Goal: Task Accomplishment & Management: Complete application form

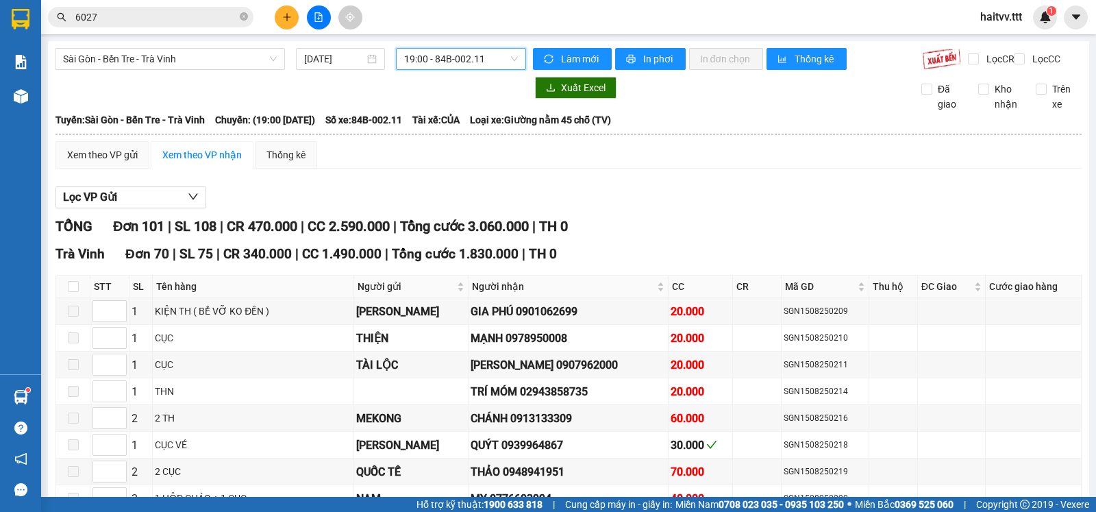
scroll to position [2892, 0]
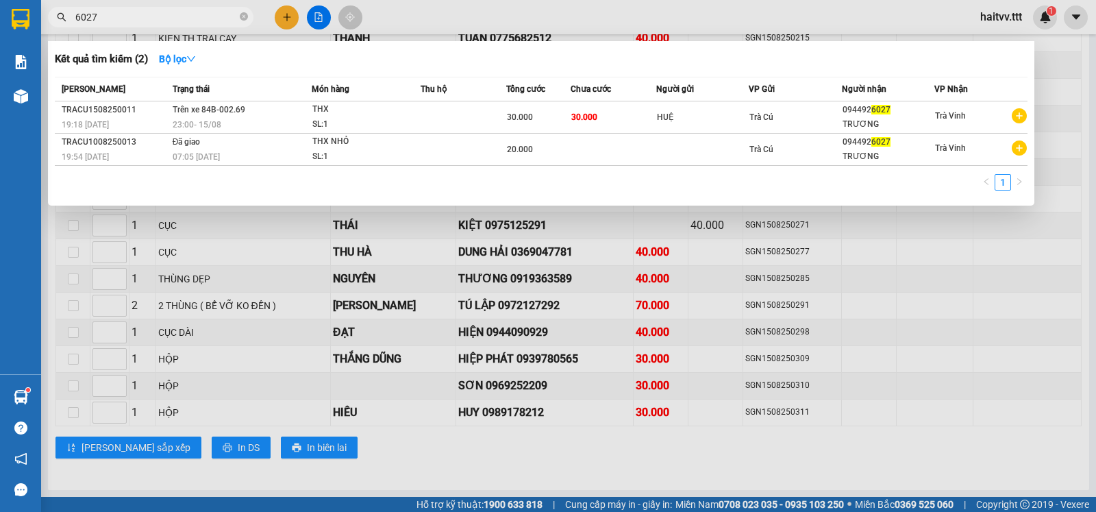
click at [129, 19] on input "6027" at bounding box center [156, 17] width 162 height 15
type input "6"
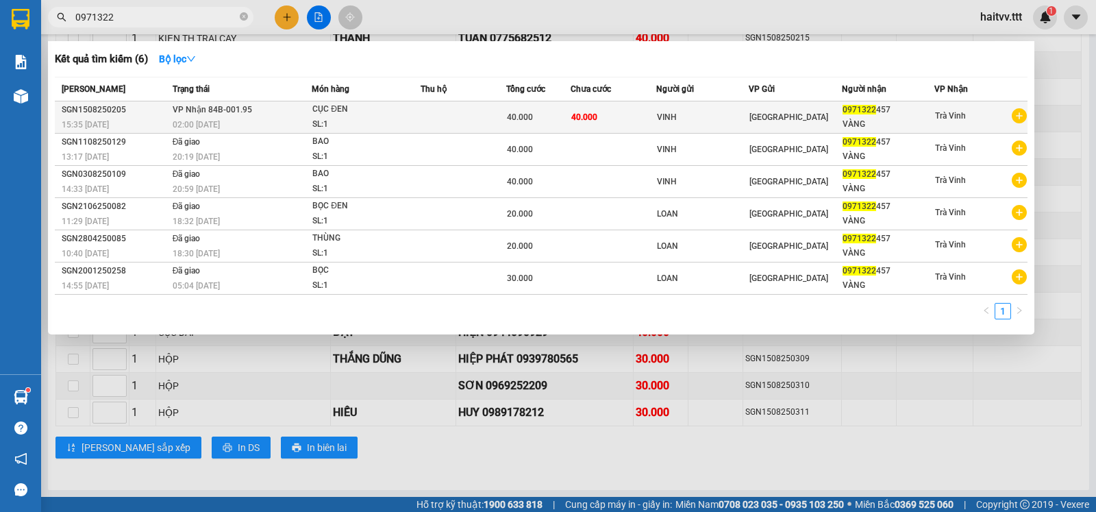
type input "0971322"
click at [376, 116] on div "CỤC ĐEN" at bounding box center [363, 109] width 103 height 15
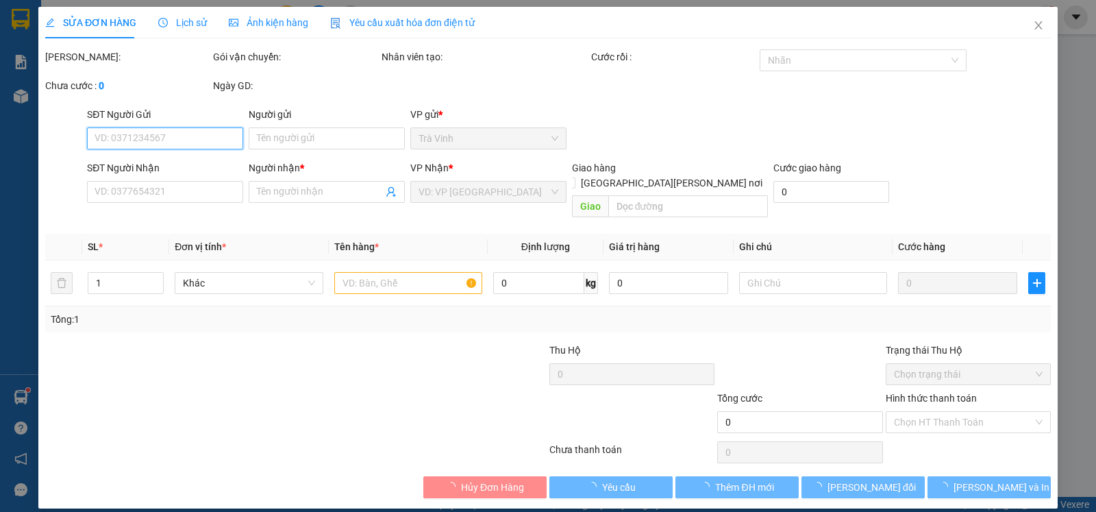
type input "VINH"
type input "0971322457"
type input "VÀNG"
type input "40.000"
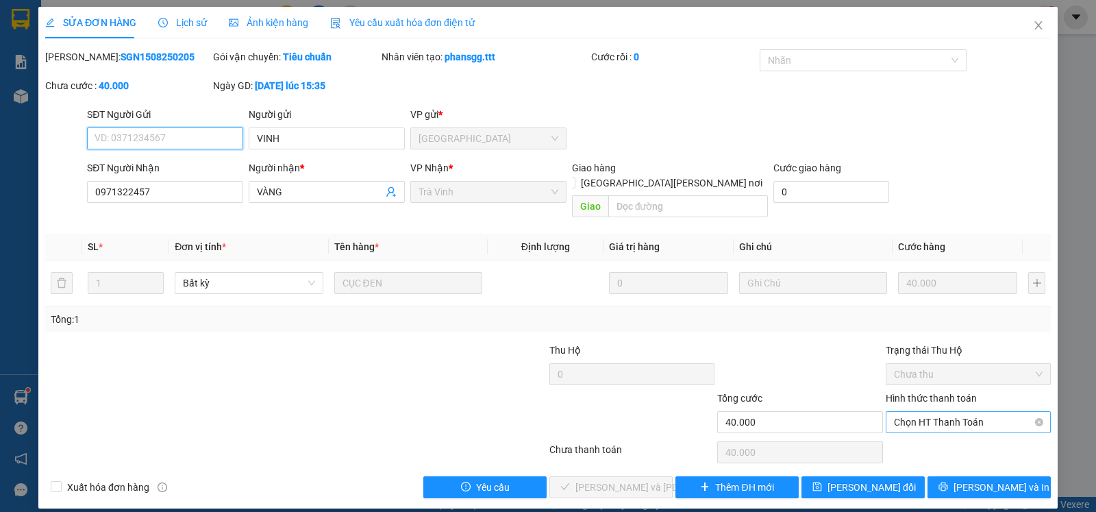
click at [910, 412] on span "Chọn HT Thanh Toán" at bounding box center [968, 422] width 149 height 21
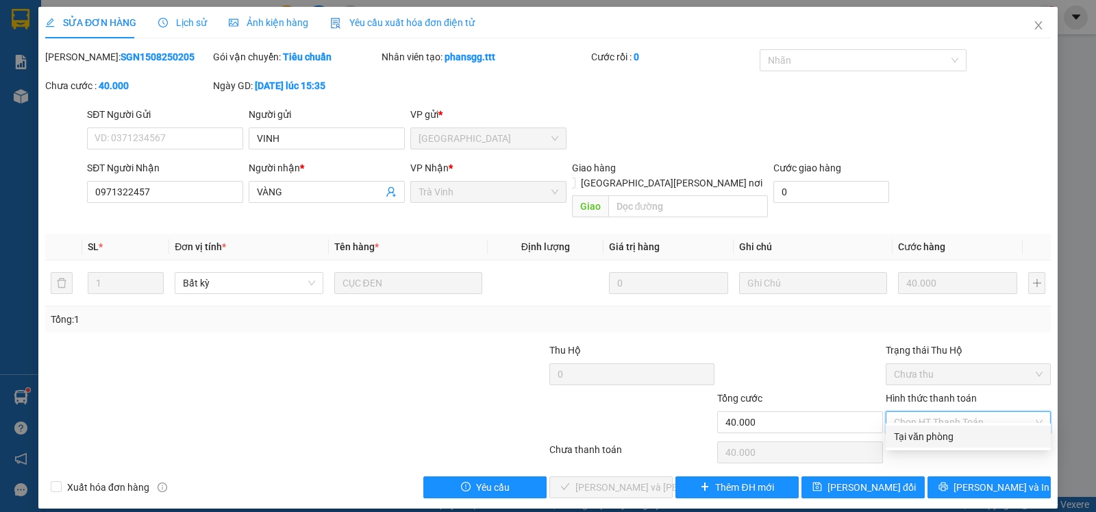
click at [925, 436] on div "Tại văn phòng" at bounding box center [968, 436] width 149 height 15
type input "0"
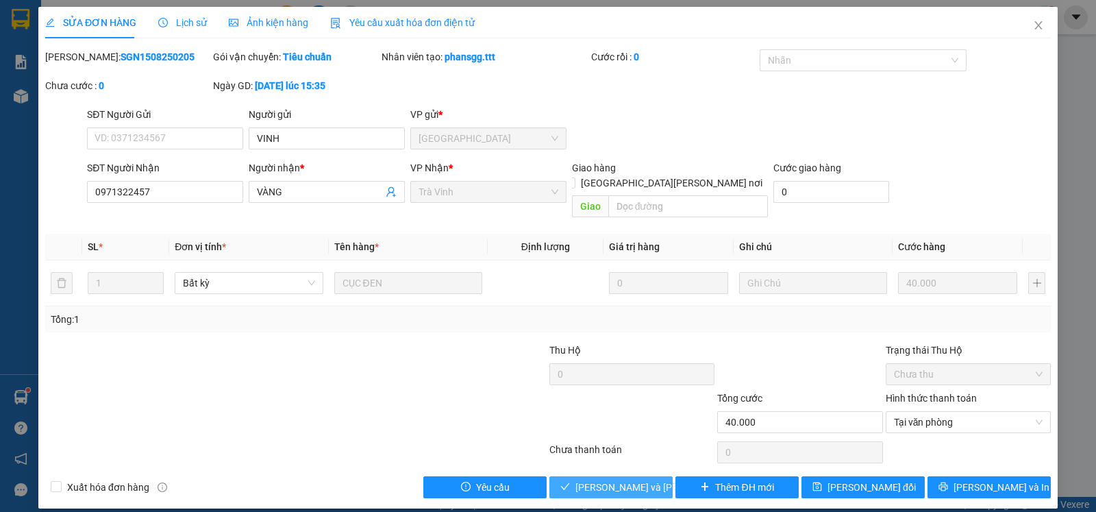
click at [641, 479] on span "[PERSON_NAME] và [PERSON_NAME] hàng" at bounding box center [667, 486] width 185 height 15
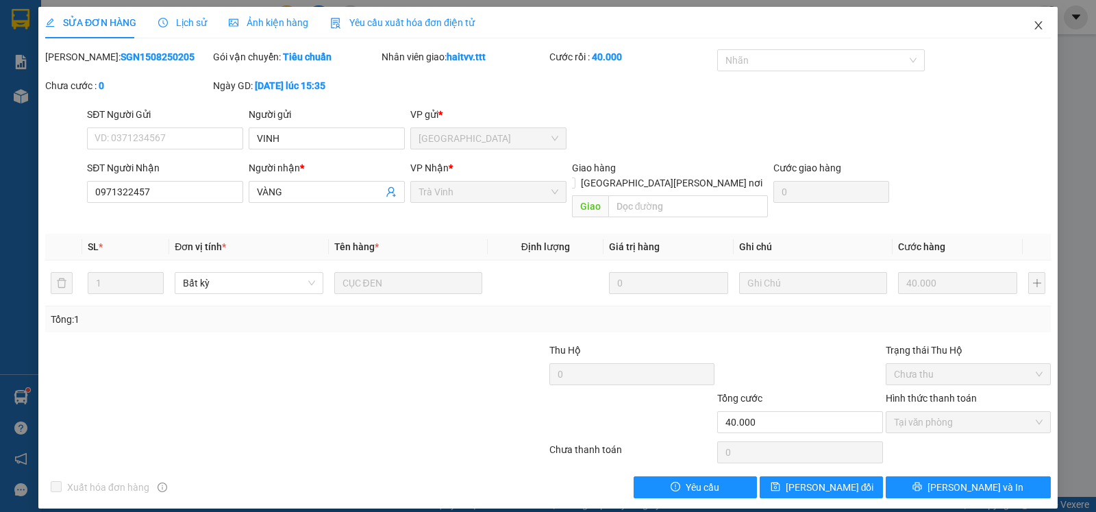
click at [1033, 21] on icon "close" at bounding box center [1038, 25] width 11 height 11
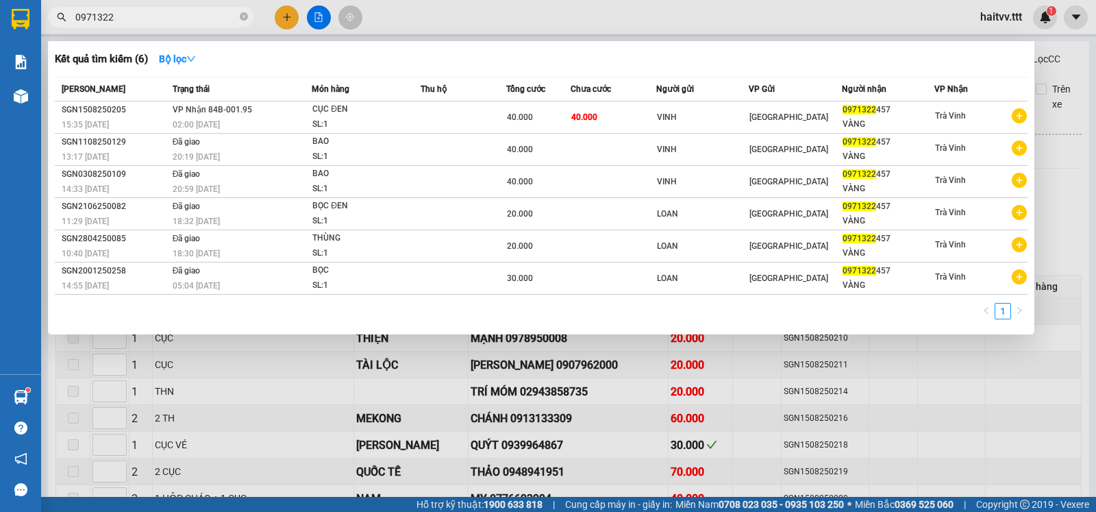
click at [192, 18] on input "0971322" at bounding box center [156, 17] width 162 height 15
type input "0"
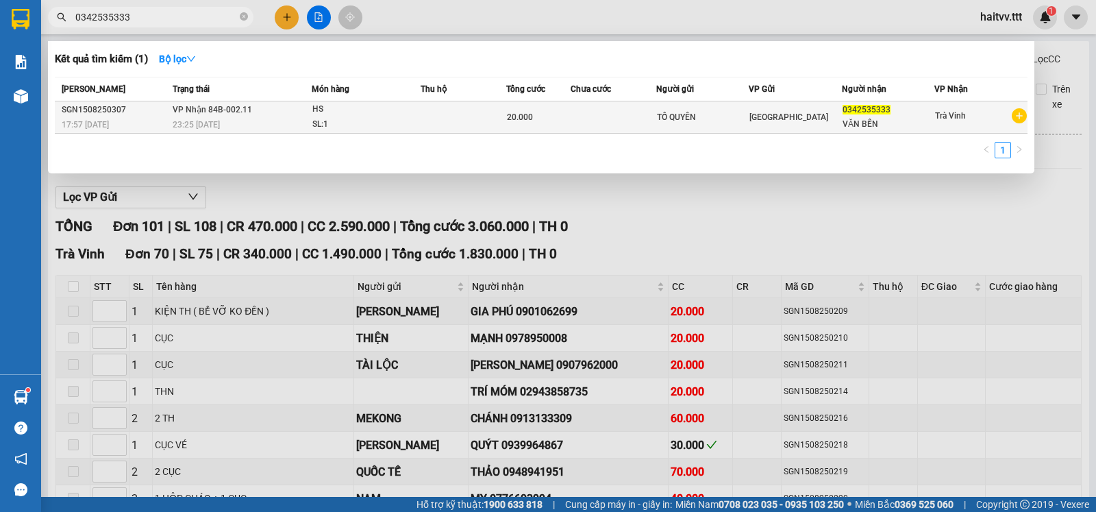
type input "0342535333"
click at [397, 108] on div "HS" at bounding box center [363, 109] width 103 height 15
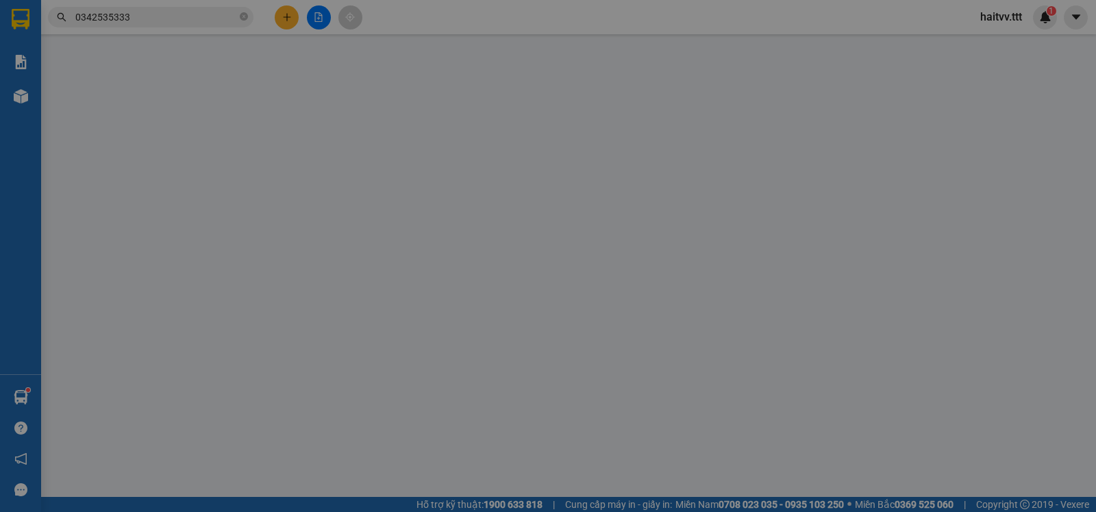
type input "TỐ QUYÊN"
type input "0342535333"
type input "VĂN BỀN"
type input "20.000"
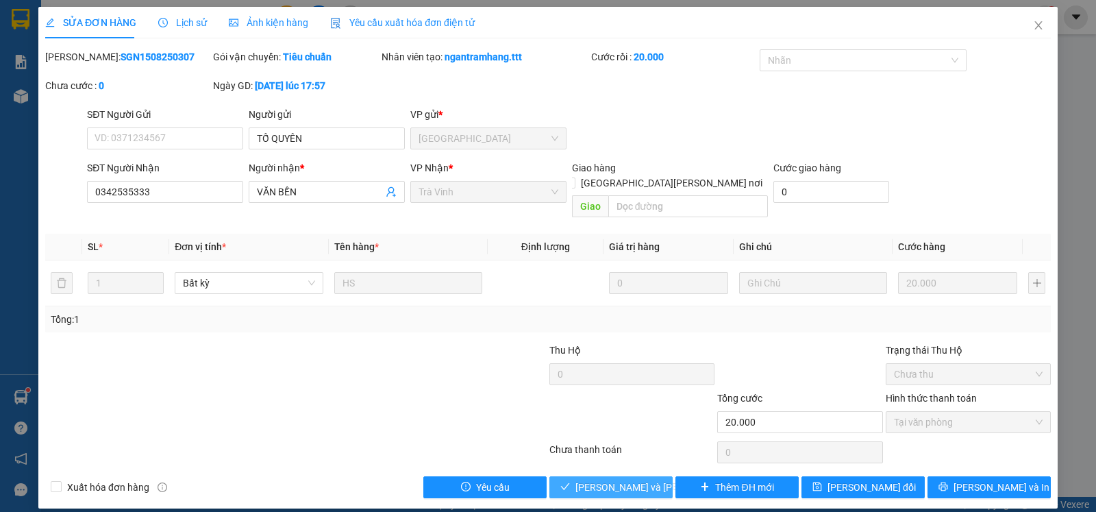
click at [620, 480] on span "[PERSON_NAME] và [PERSON_NAME] hàng" at bounding box center [667, 486] width 185 height 15
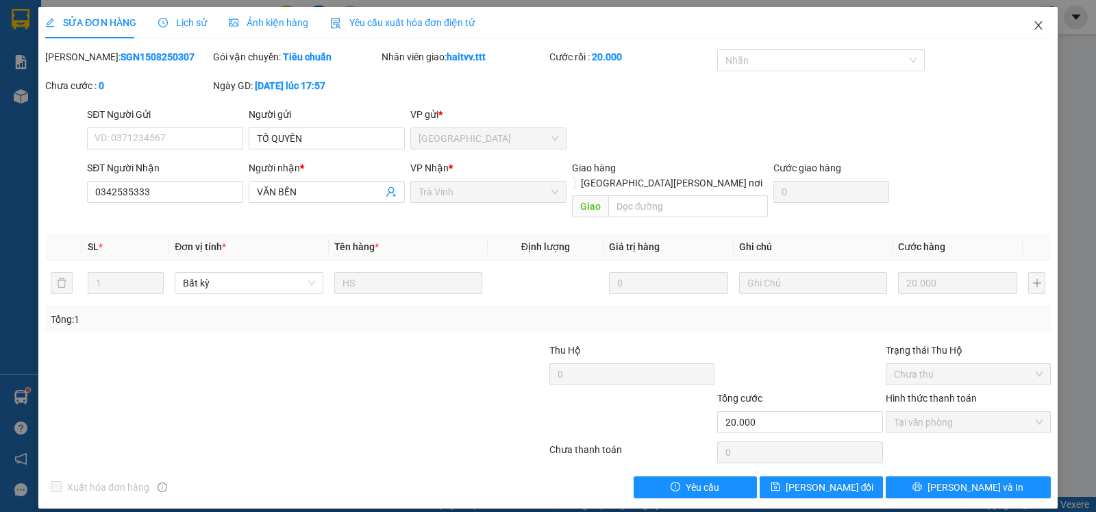
drag, startPoint x: 1042, startPoint y: 18, endPoint x: 951, endPoint y: 18, distance: 91.1
click at [1042, 22] on span "Close" at bounding box center [1038, 26] width 38 height 38
click at [1041, 23] on div "1" at bounding box center [1045, 17] width 24 height 24
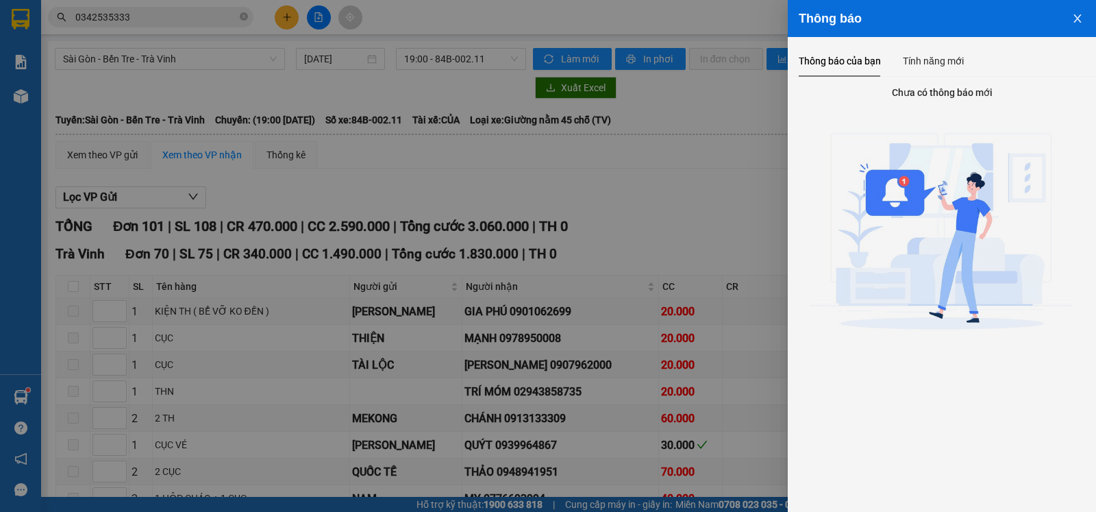
click at [185, 19] on div at bounding box center [548, 256] width 1096 height 512
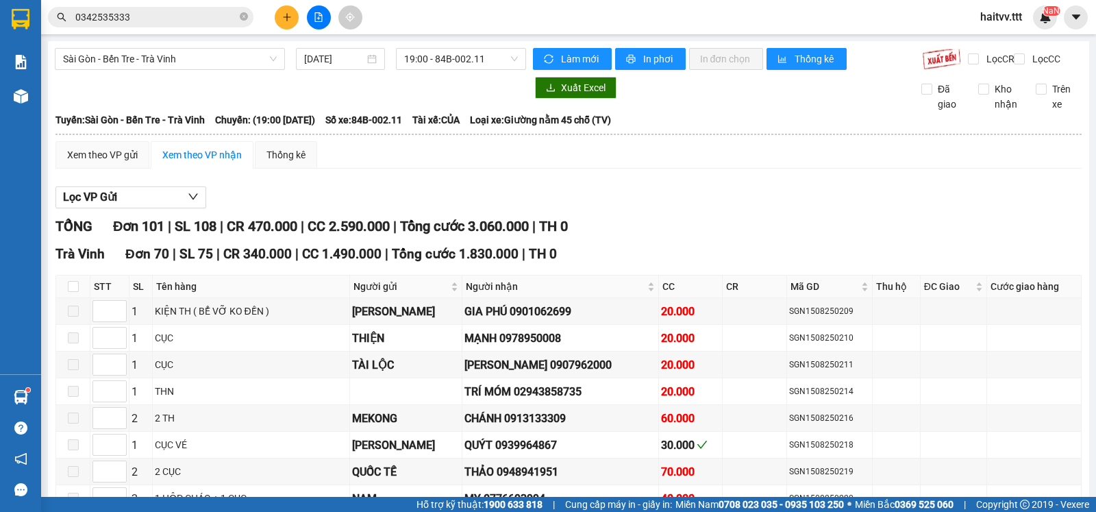
click at [1095, 19] on div "Thông báo Thông báo của bạn Tính năng mới Chưa có thông báo mới" at bounding box center [1096, 256] width 0 height 512
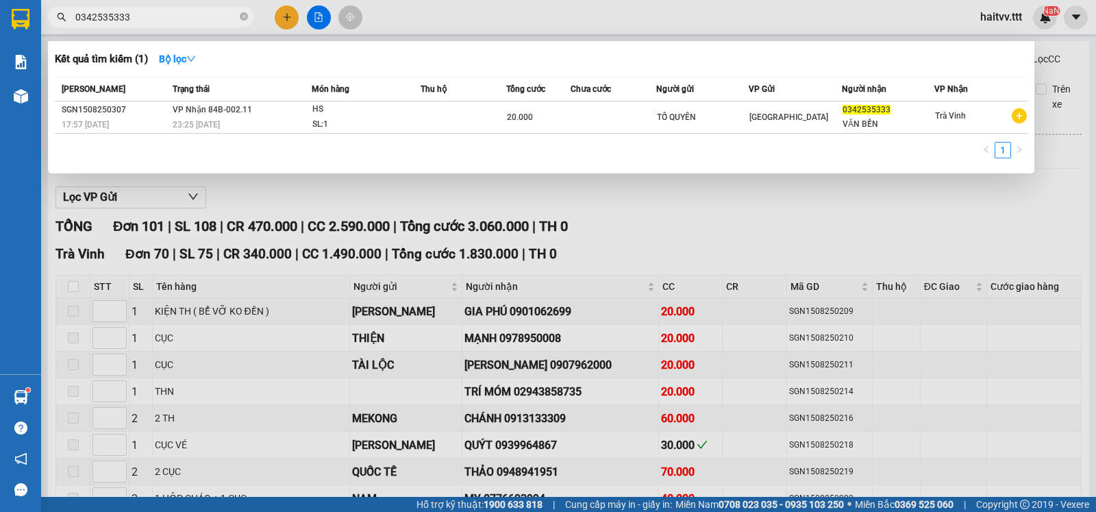
click at [184, 18] on input "0342535333" at bounding box center [156, 17] width 162 height 15
type input "0"
type input "637"
